Goal: Information Seeking & Learning: Learn about a topic

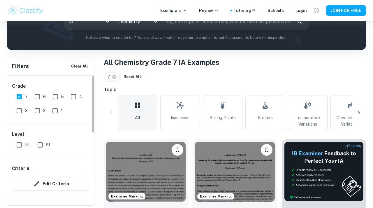
scroll to position [56, 0]
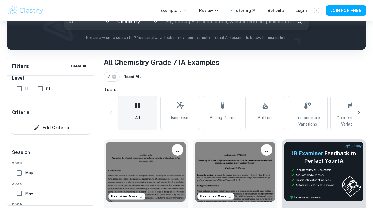
click at [22, 90] on input "HL" at bounding box center [19, 89] width 12 height 12
checkbox input "true"
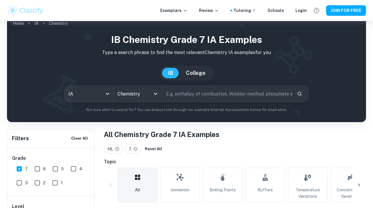
scroll to position [7, 0]
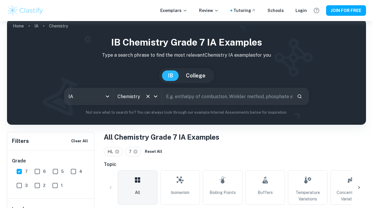
click at [148, 94] on icon "Clear" at bounding box center [148, 96] width 6 height 6
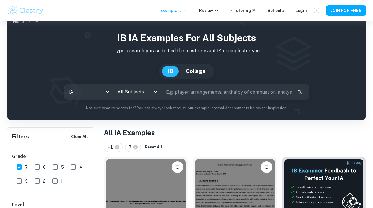
scroll to position [12, 0]
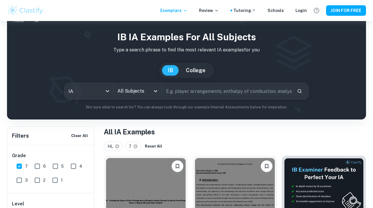
click at [160, 94] on div "All Subjects" at bounding box center [137, 91] width 49 height 16
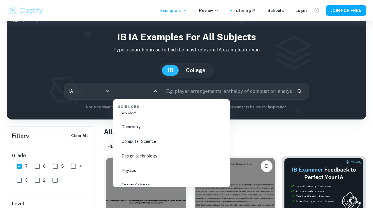
scroll to position [917, 0]
click at [143, 112] on li "Biology" at bounding box center [172, 111] width 112 height 13
type input "Biology"
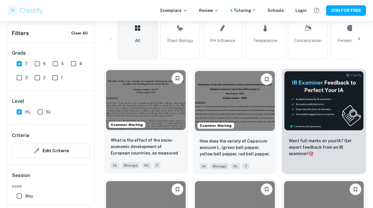
scroll to position [187, 0]
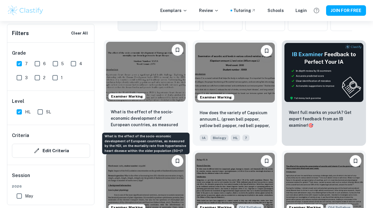
click at [172, 116] on p "What is the effect of the socio-economic development of European countries, as …" at bounding box center [146, 118] width 70 height 20
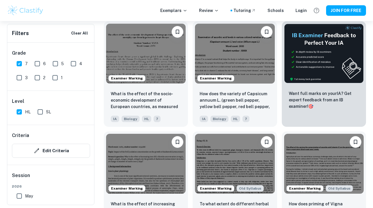
scroll to position [207, 0]
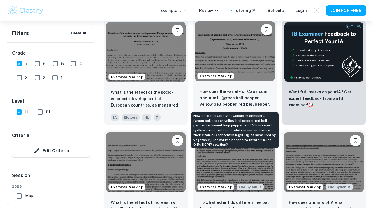
click at [210, 91] on p "How does the variety of Capsicum annuum L. (green bell pepper, yellow bell pepp…" at bounding box center [235, 98] width 70 height 20
